Goal: Transaction & Acquisition: Book appointment/travel/reservation

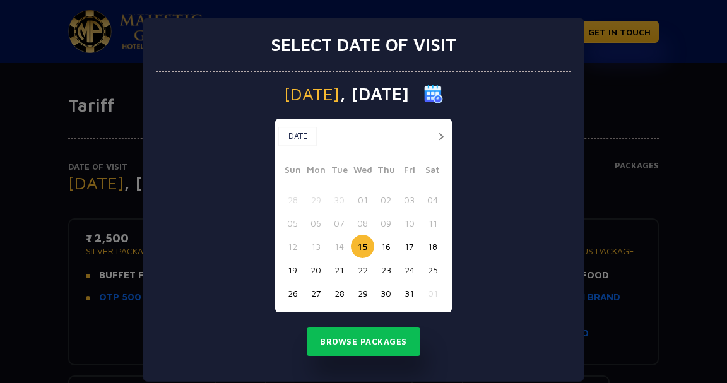
click at [385, 244] on button "16" at bounding box center [385, 246] width 23 height 23
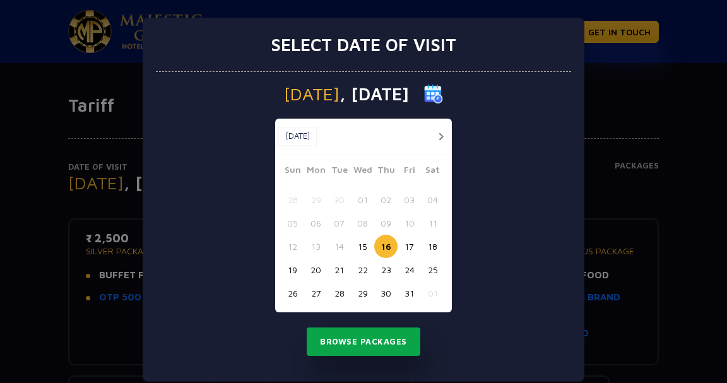
click at [387, 343] on button "Browse Packages" at bounding box center [364, 341] width 114 height 29
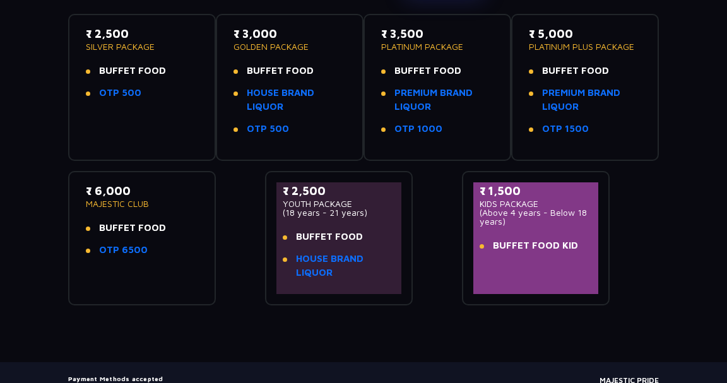
scroll to position [136, 0]
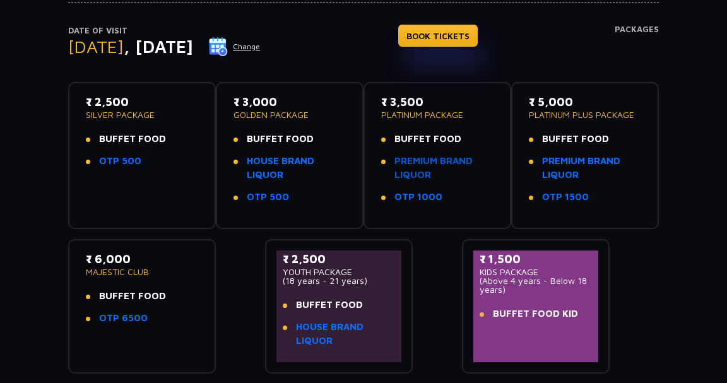
click at [419, 164] on link "PREMIUM BRAND LIQUOR" at bounding box center [443, 168] width 99 height 28
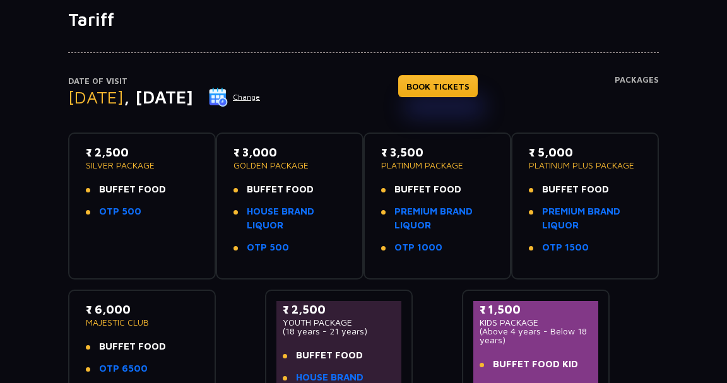
scroll to position [73, 0]
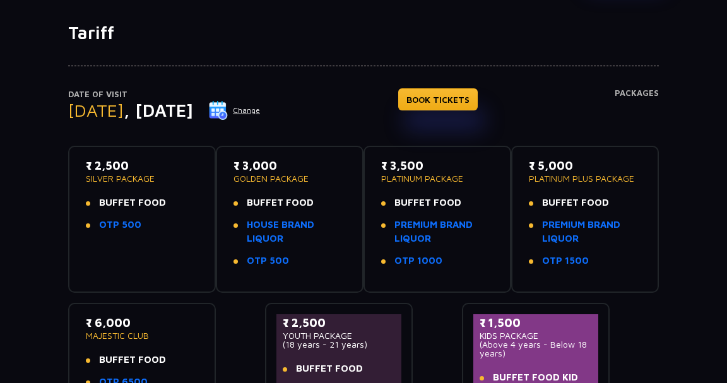
click at [261, 110] on button "Change" at bounding box center [234, 110] width 52 height 20
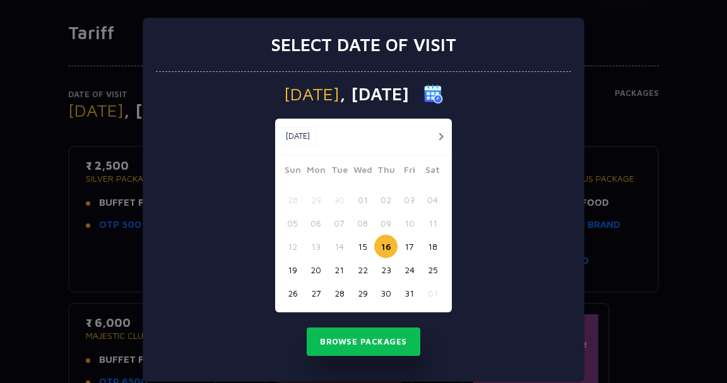
click at [408, 244] on button "17" at bounding box center [409, 246] width 23 height 23
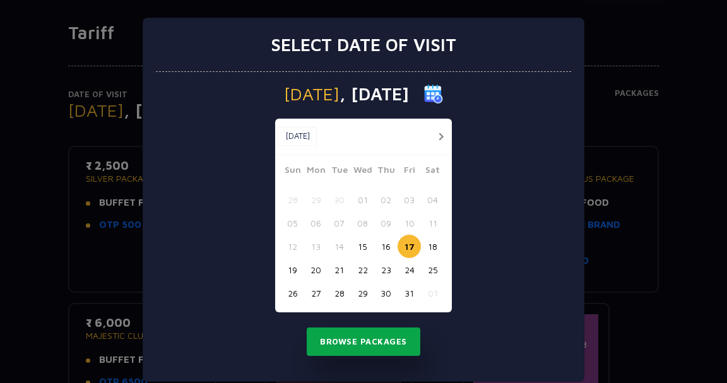
click at [381, 336] on button "Browse Packages" at bounding box center [364, 341] width 114 height 29
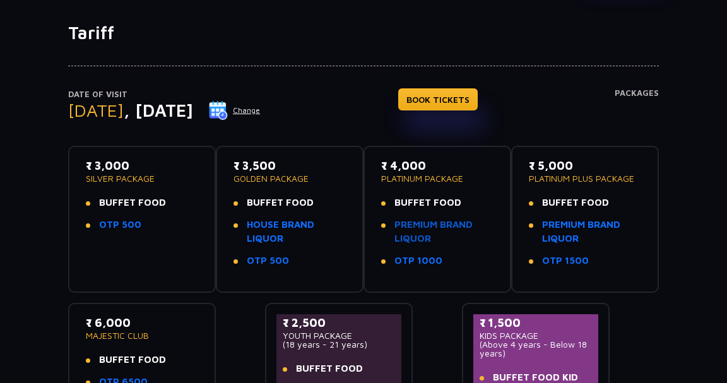
click at [457, 227] on link "PREMIUM BRAND LIQUOR" at bounding box center [443, 232] width 99 height 28
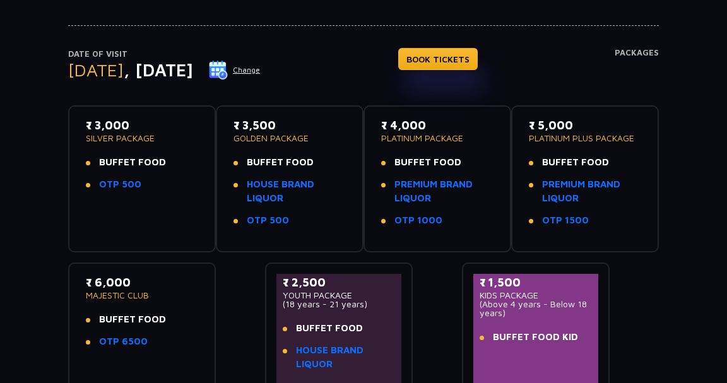
scroll to position [141, 0]
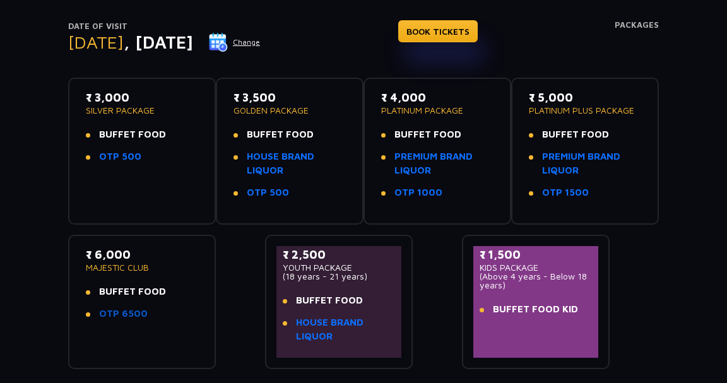
click at [133, 312] on link "OTP 6500" at bounding box center [123, 314] width 49 height 15
